Goal: Transaction & Acquisition: Obtain resource

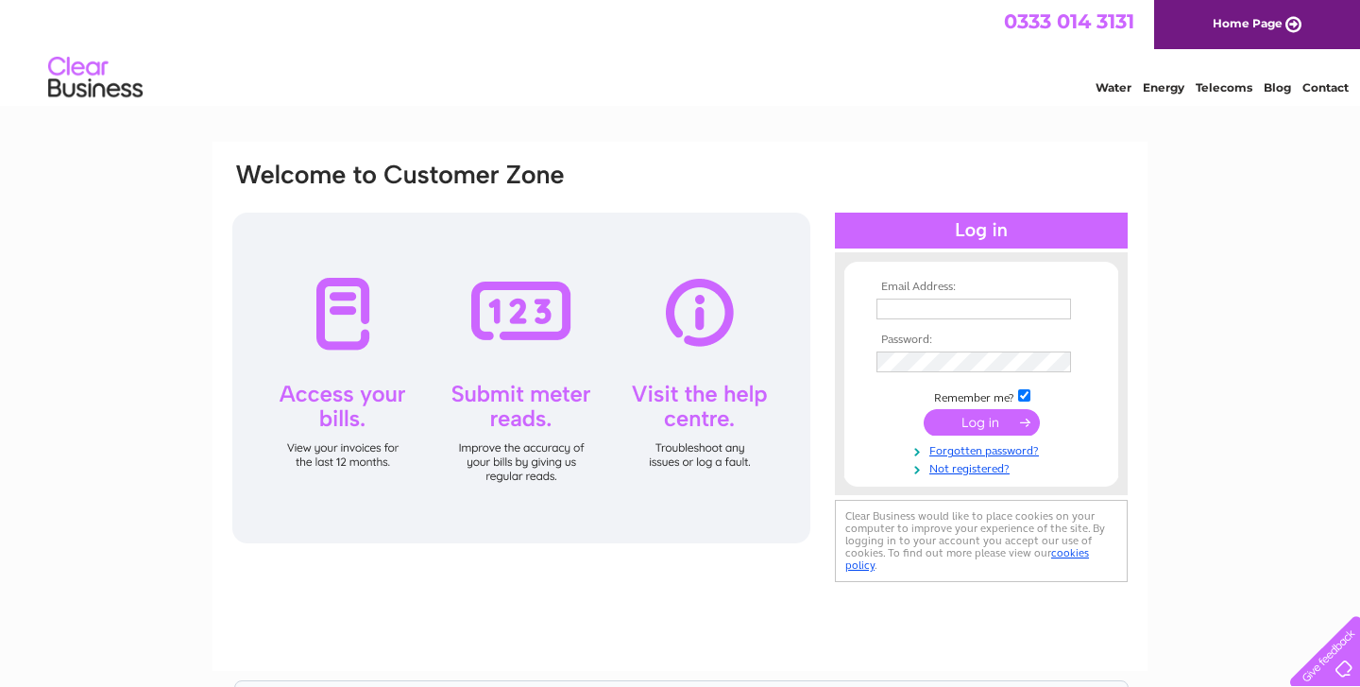
type input "theporthouseofportsoy@gmail.com"
click at [983, 416] on input "submit" at bounding box center [982, 422] width 116 height 26
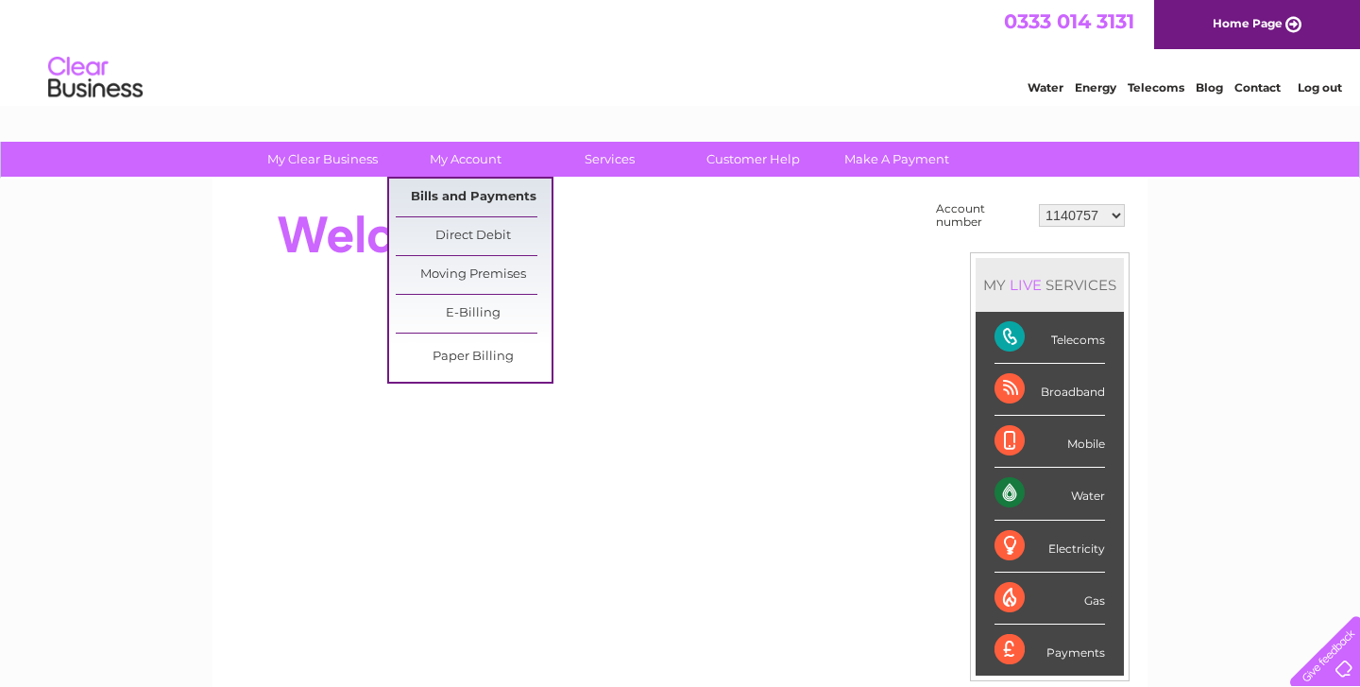
click at [482, 196] on link "Bills and Payments" at bounding box center [474, 198] width 156 height 38
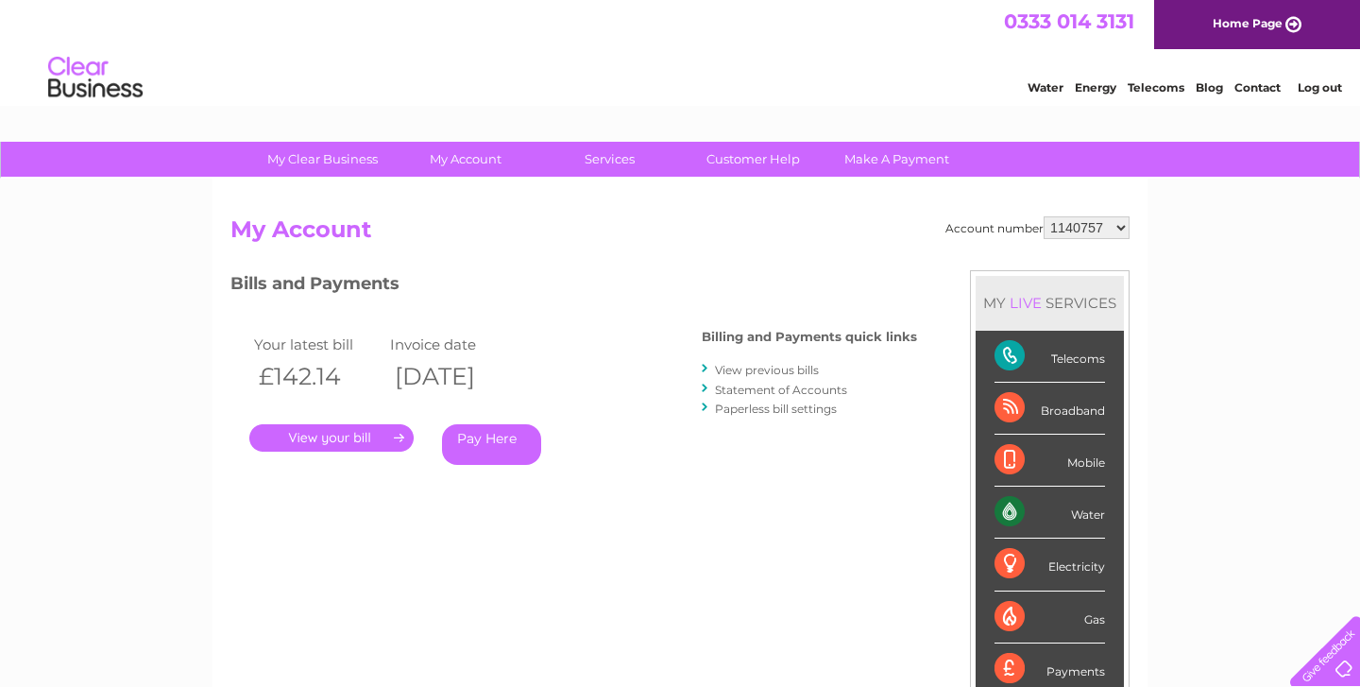
click at [769, 373] on link "View previous bills" at bounding box center [767, 370] width 104 height 14
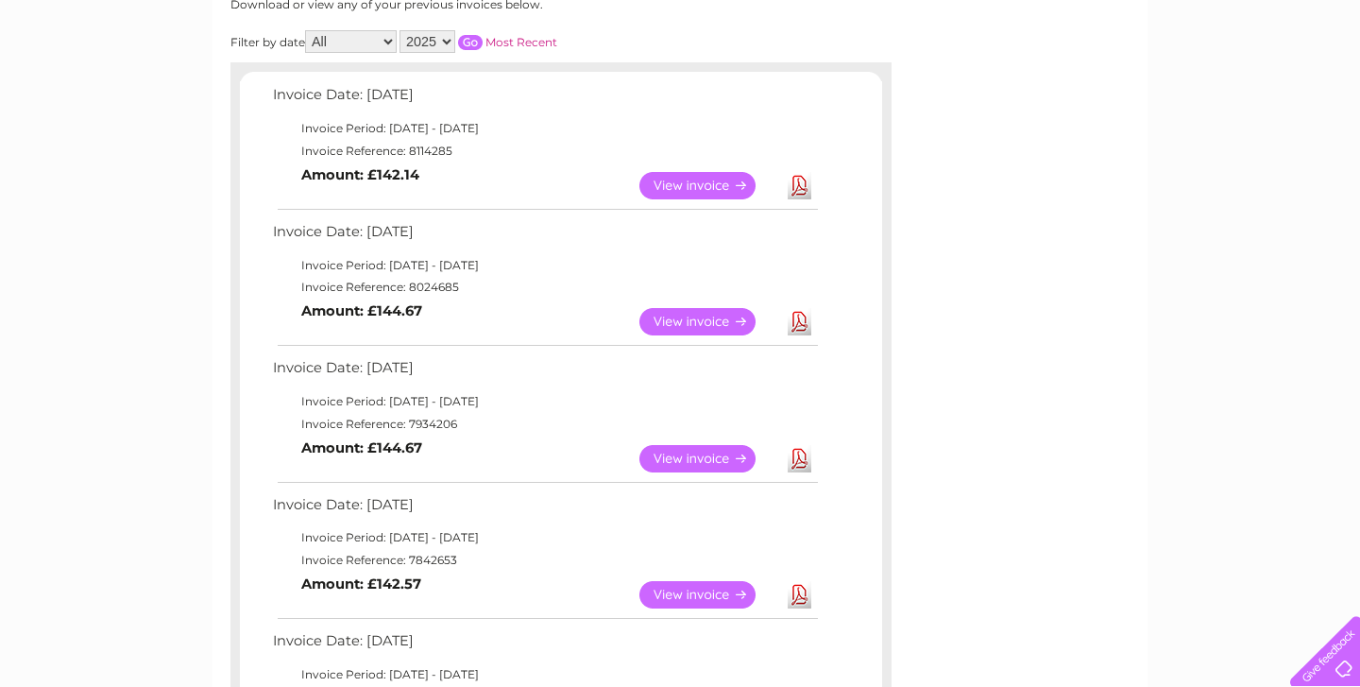
scroll to position [273, 0]
click at [704, 455] on link "View" at bounding box center [708, 457] width 139 height 27
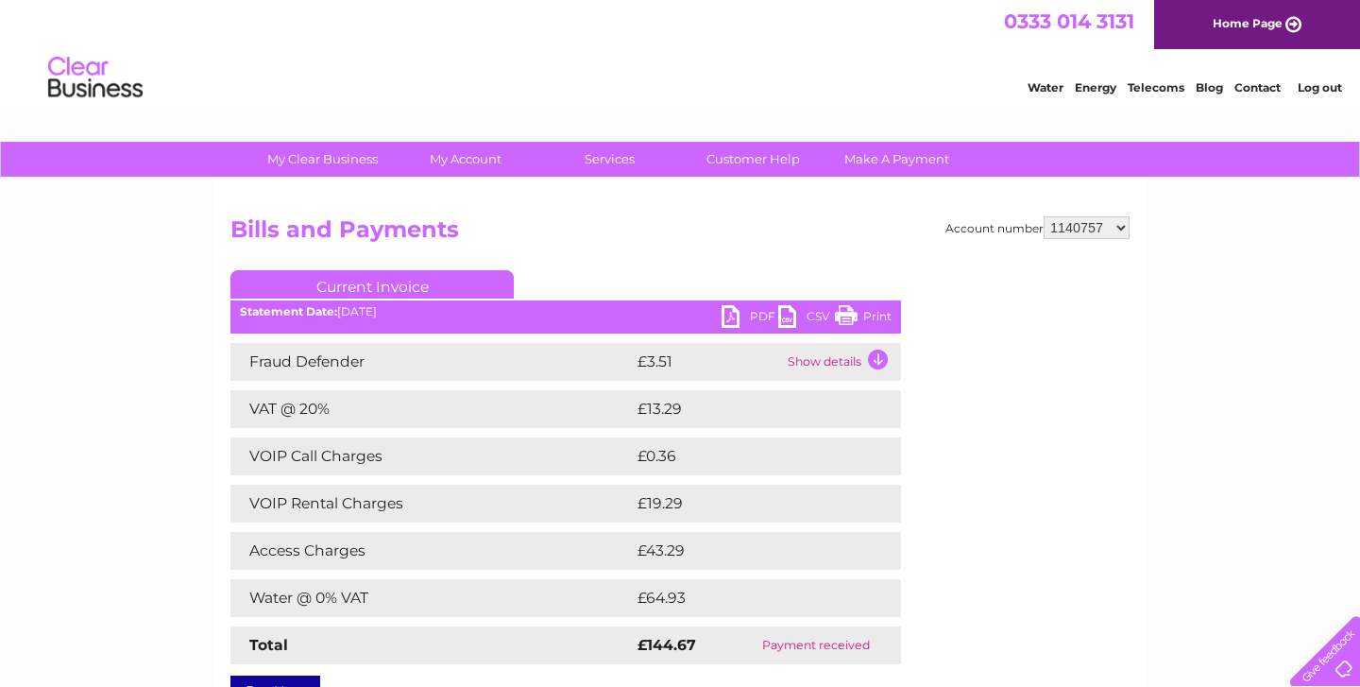
click at [732, 315] on link "PDF" at bounding box center [750, 318] width 57 height 27
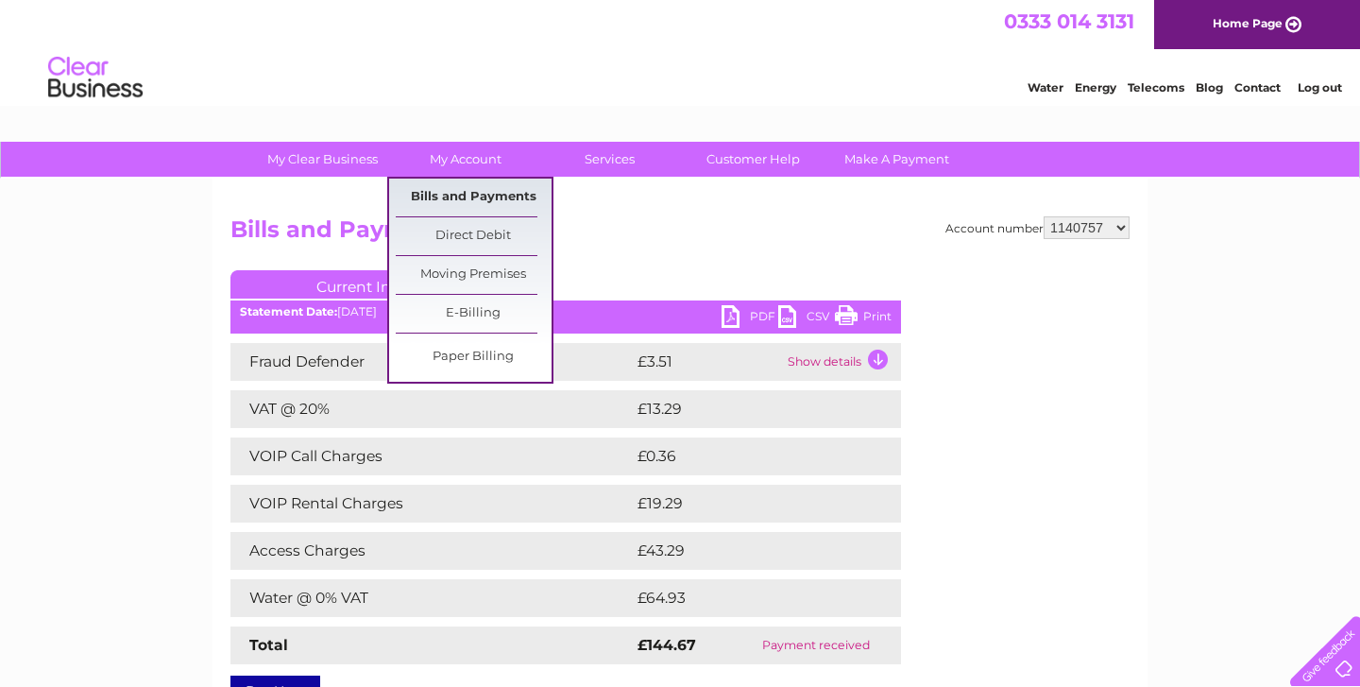
click at [502, 196] on link "Bills and Payments" at bounding box center [474, 198] width 156 height 38
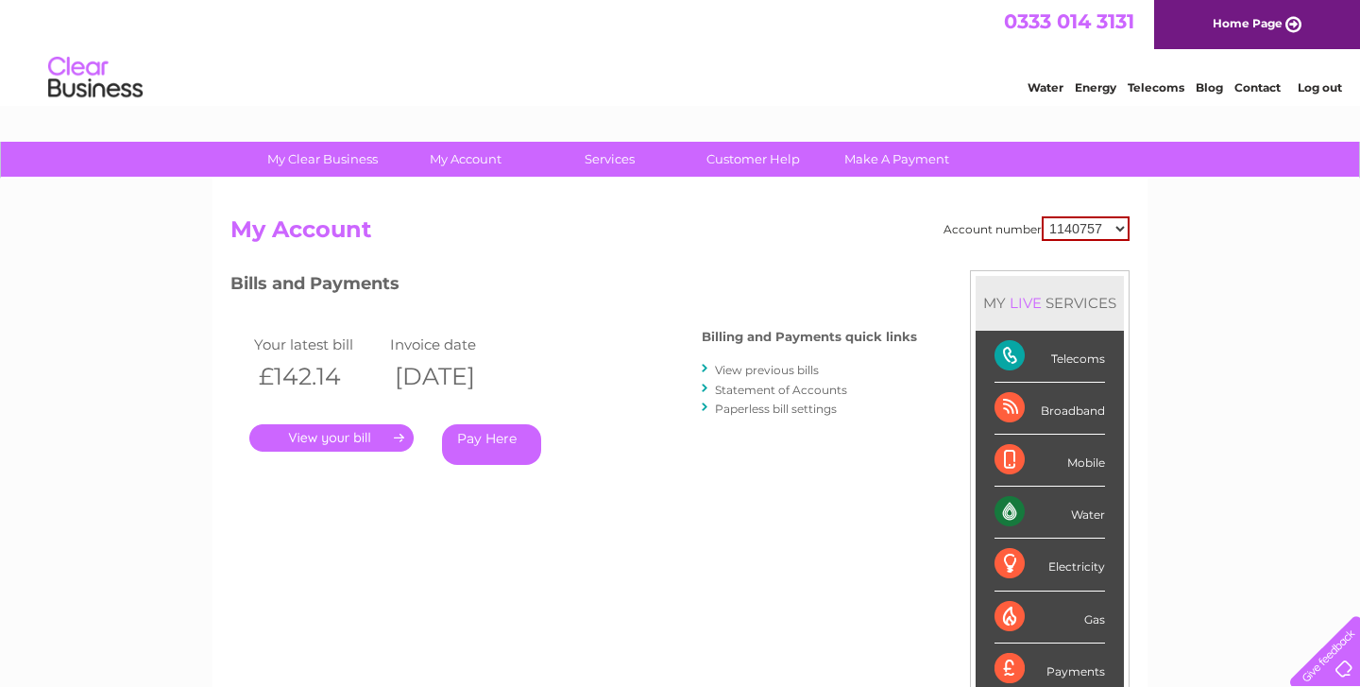
click at [766, 368] on link "View previous bills" at bounding box center [767, 370] width 104 height 14
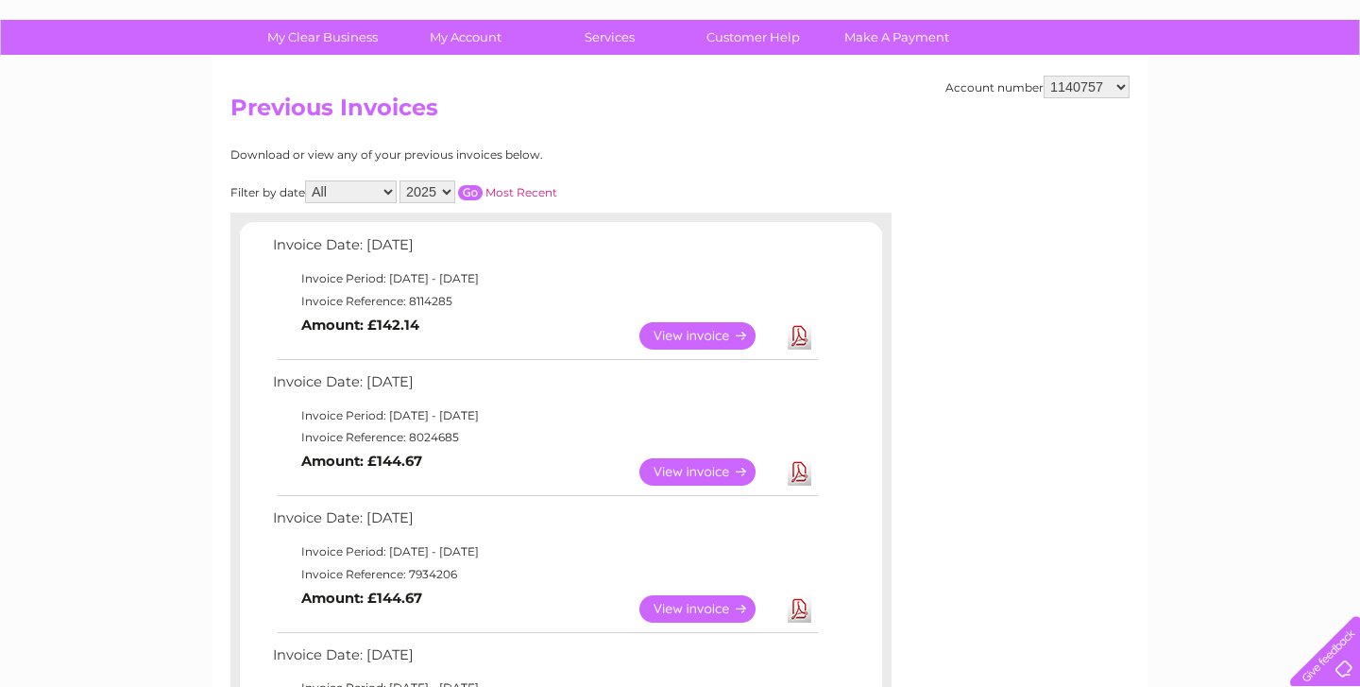
scroll to position [123, 0]
click at [703, 470] on link "View" at bounding box center [708, 470] width 139 height 27
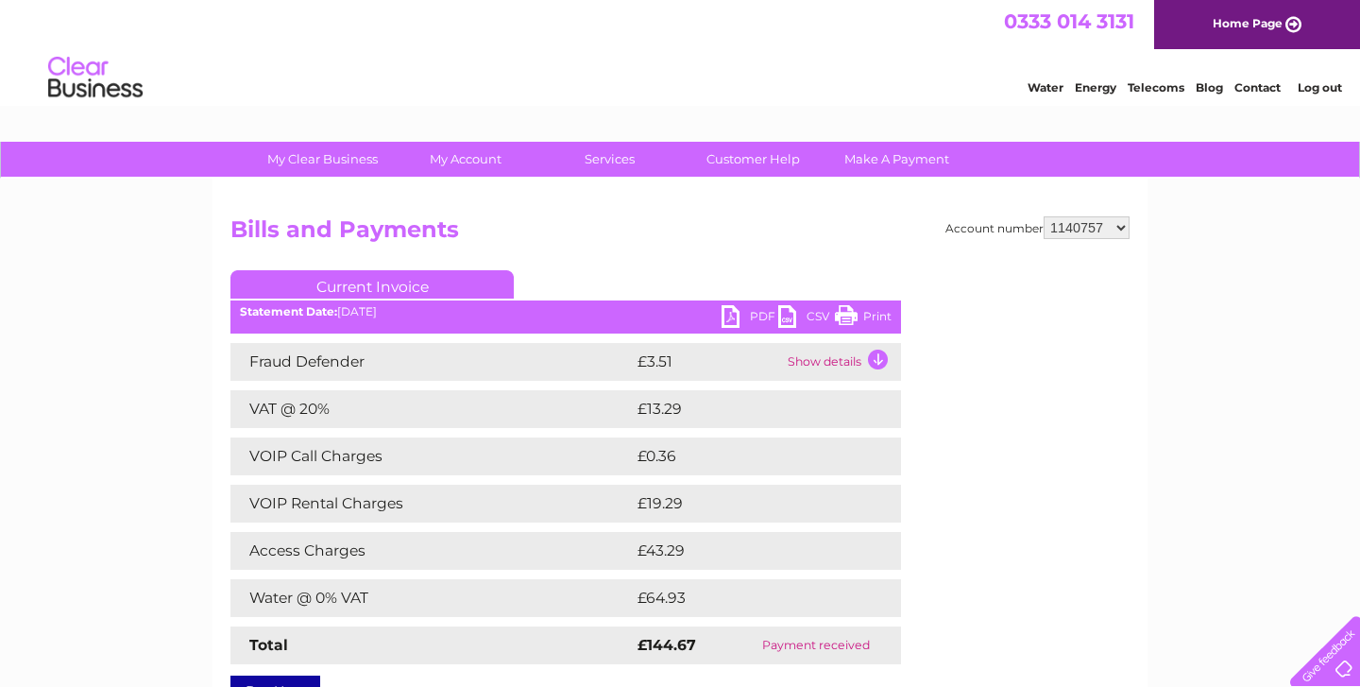
click at [877, 316] on link "Print" at bounding box center [863, 318] width 57 height 27
